Goal: Task Accomplishment & Management: Use online tool/utility

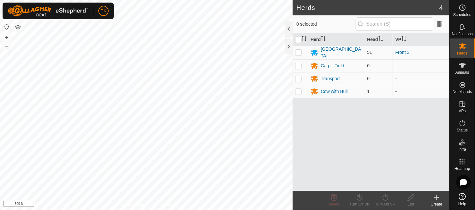
click at [298, 51] on p-checkbox at bounding box center [298, 52] width 6 height 5
checkbox input "true"
click at [388, 200] on icon at bounding box center [386, 198] width 8 height 8
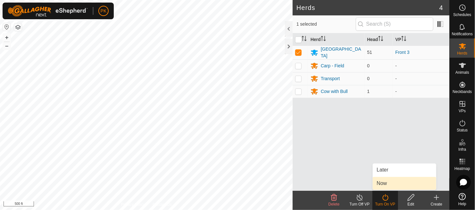
click at [387, 182] on link "Now" at bounding box center [405, 183] width 64 height 13
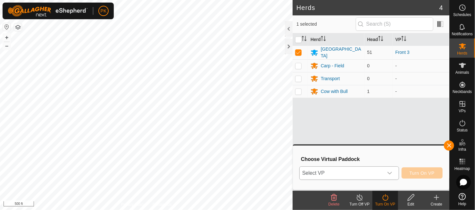
click at [391, 169] on div "dropdown trigger" at bounding box center [390, 173] width 13 height 13
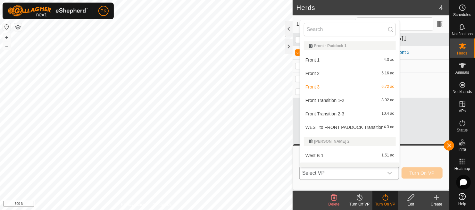
scroll to position [8, 0]
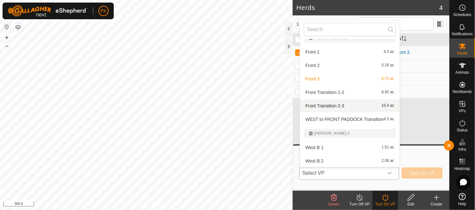
click at [361, 106] on li "Front Transition 2-3 10.4 ac" at bounding box center [350, 105] width 100 height 13
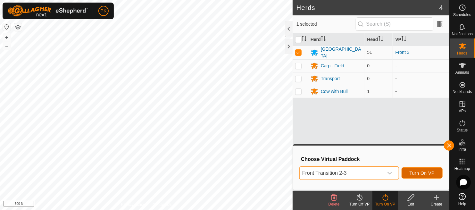
click at [421, 172] on span "Turn On VP" at bounding box center [422, 173] width 25 height 5
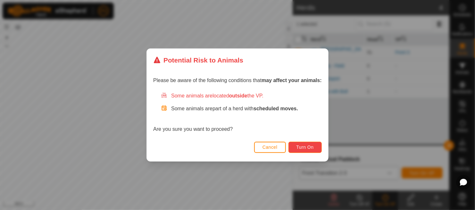
click at [304, 147] on span "Turn On" at bounding box center [305, 147] width 17 height 5
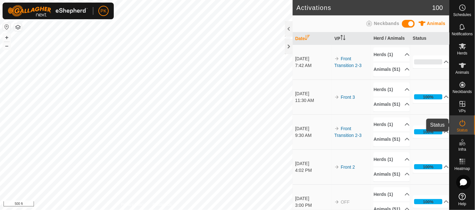
click at [460, 126] on icon at bounding box center [463, 123] width 8 height 8
click at [463, 124] on icon at bounding box center [463, 123] width 8 height 8
click at [288, 28] on div at bounding box center [289, 28] width 8 height 15
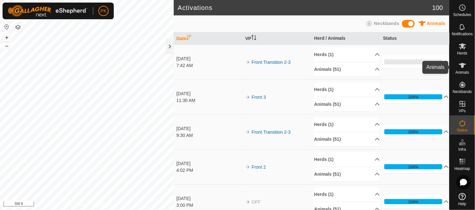
click at [466, 66] on icon at bounding box center [463, 66] width 8 height 8
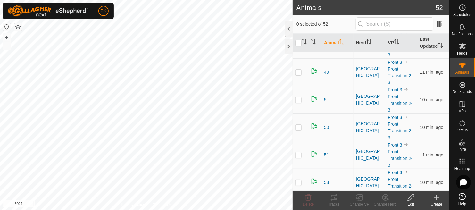
scroll to position [884, 0]
